Goal: Transaction & Acquisition: Register for event/course

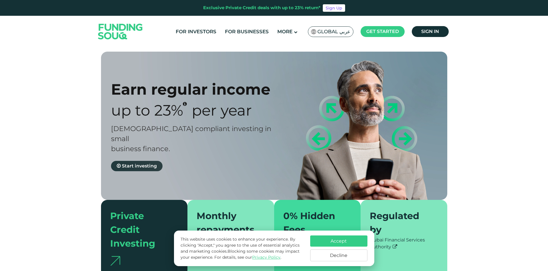
click at [142, 163] on span "Start investing" at bounding box center [139, 165] width 35 height 5
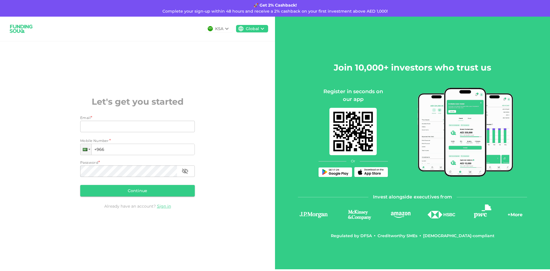
click at [225, 28] on icon at bounding box center [226, 28] width 7 height 7
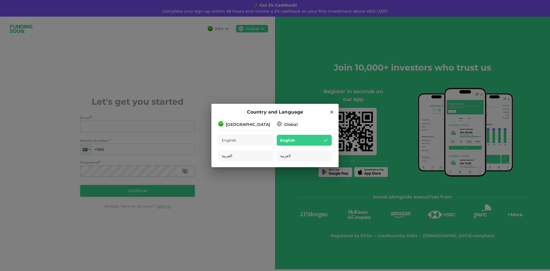
click at [331, 110] on icon at bounding box center [331, 111] width 5 height 5
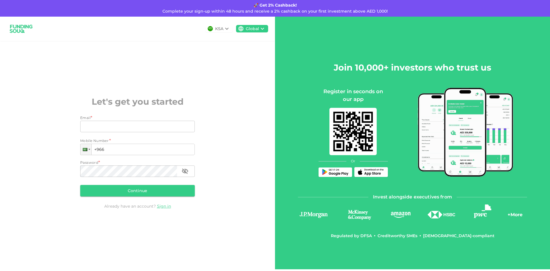
click at [226, 29] on icon at bounding box center [226, 28] width 7 height 7
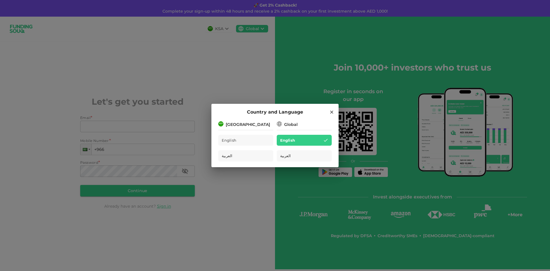
click at [259, 127] on div "[GEOGRAPHIC_DATA]" at bounding box center [245, 123] width 55 height 7
click at [253, 124] on div "[GEOGRAPHIC_DATA]" at bounding box center [245, 123] width 55 height 7
click at [332, 111] on icon at bounding box center [331, 112] width 3 height 3
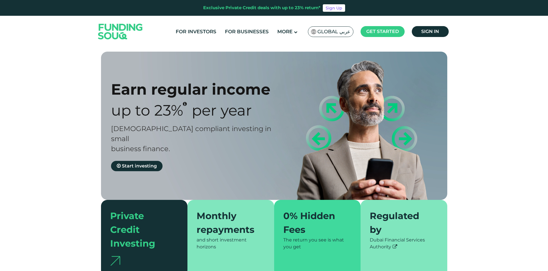
type tc-range-slider "4"
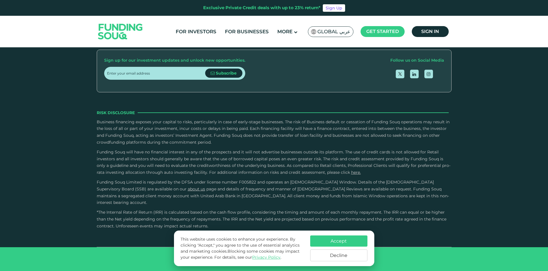
scroll to position [1059, 0]
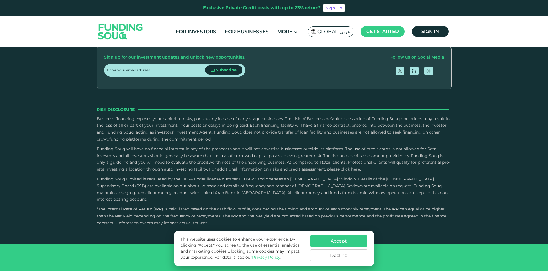
type tc-range-slider "10000"
drag, startPoint x: 123, startPoint y: 160, endPoint x: 119, endPoint y: 162, distance: 3.7
type tc-range-slider "80000"
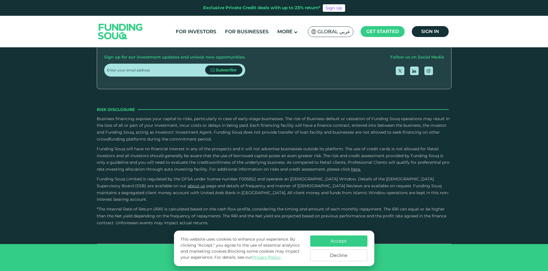
radio input "true"
type tc-range-slider "10000"
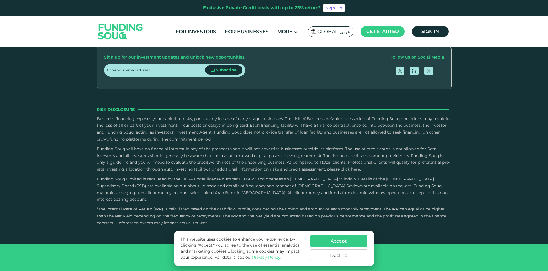
drag, startPoint x: 124, startPoint y: 99, endPoint x: 115, endPoint y: 102, distance: 9.1
type tc-range-slider "50000"
